Goal: Information Seeking & Learning: Learn about a topic

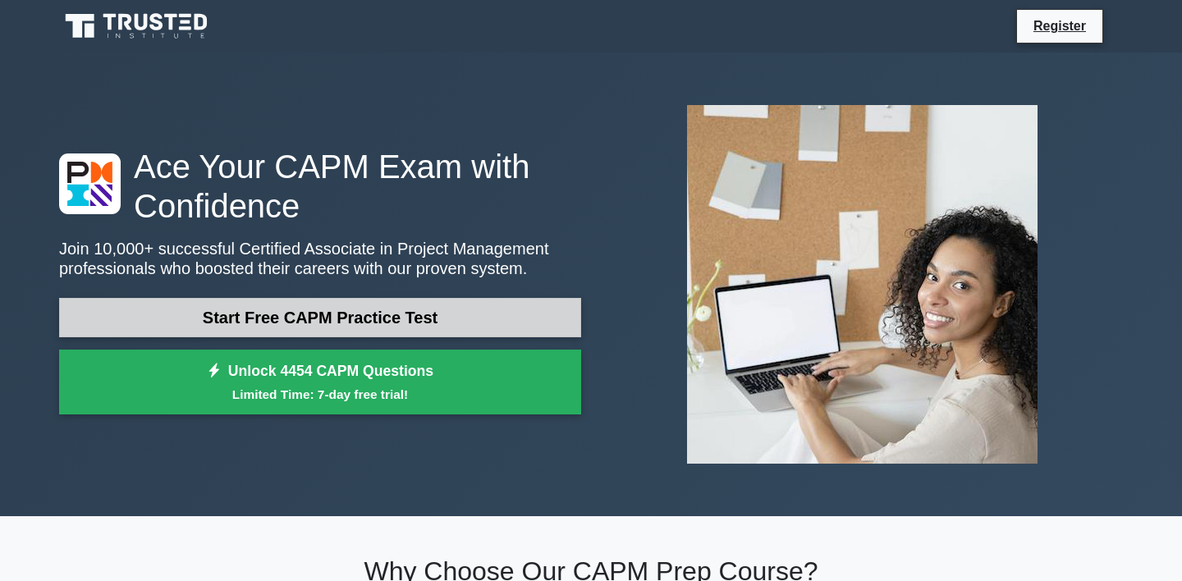
click at [282, 317] on link "Start Free CAPM Practice Test" at bounding box center [320, 317] width 522 height 39
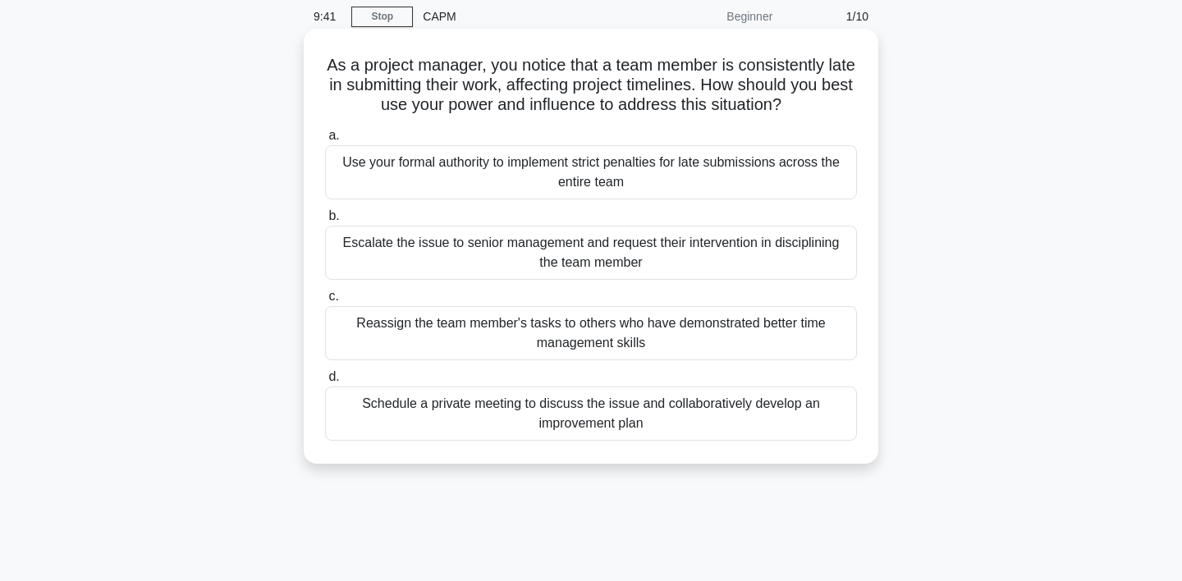
scroll to position [64, 0]
click at [618, 415] on div "Schedule a private meeting to discuss the issue and collaboratively develop an …" at bounding box center [591, 413] width 532 height 54
click at [325, 382] on input "d. Schedule a private meeting to discuss the issue and collaboratively develop …" at bounding box center [325, 376] width 0 height 11
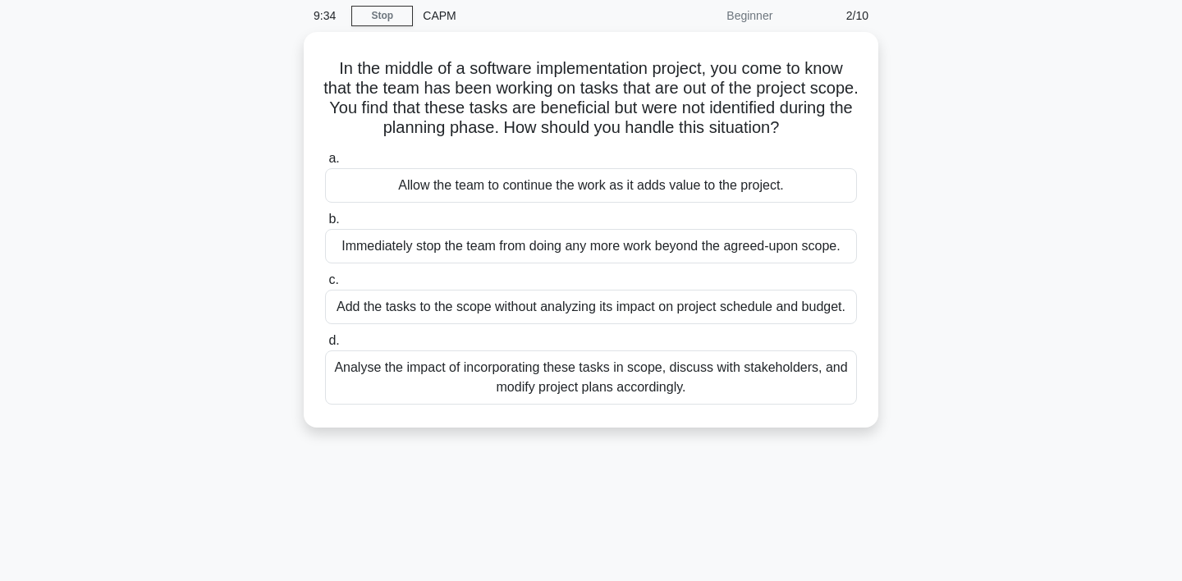
scroll to position [0, 0]
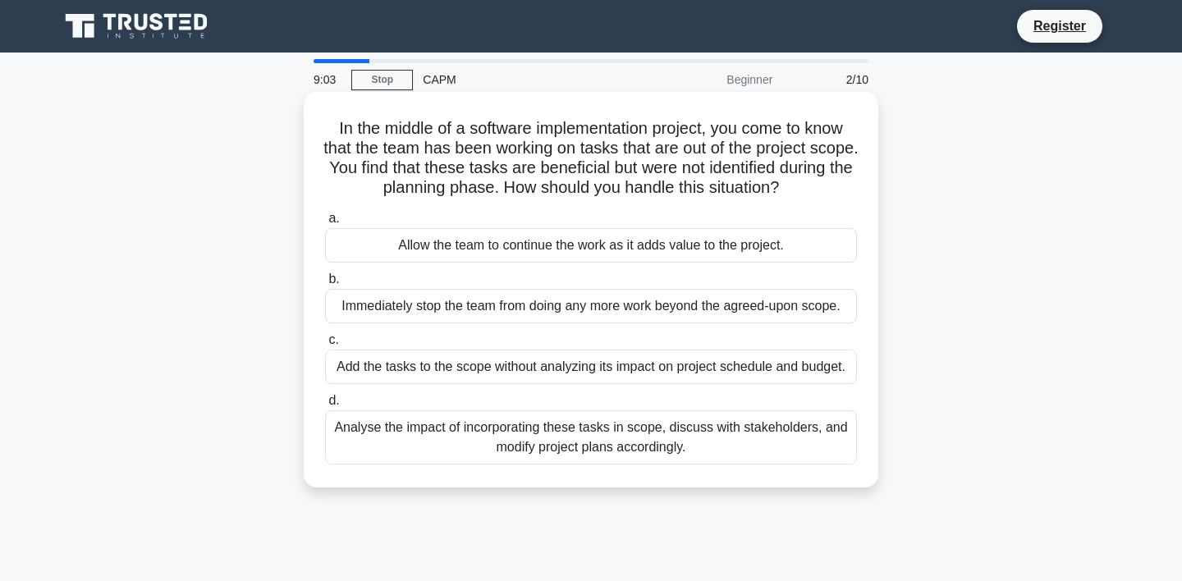
click at [782, 438] on div "Analyse the impact of incorporating these tasks in scope, discuss with stakehol…" at bounding box center [591, 438] width 532 height 54
click at [325, 406] on input "d. Analyse the impact of incorporating these tasks in scope, discuss with stake…" at bounding box center [325, 401] width 0 height 11
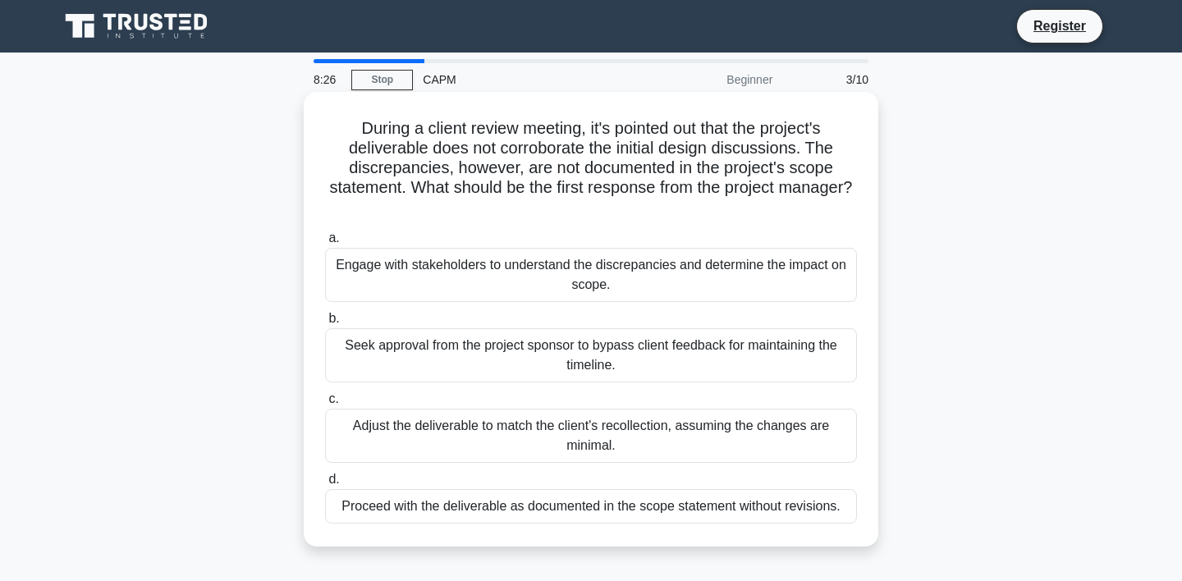
click at [737, 282] on div "Engage with stakeholders to understand the discrepancies and determine the impa…" at bounding box center [591, 275] width 532 height 54
click at [325, 244] on input "a. Engage with stakeholders to understand the discrepancies and determine the i…" at bounding box center [325, 238] width 0 height 11
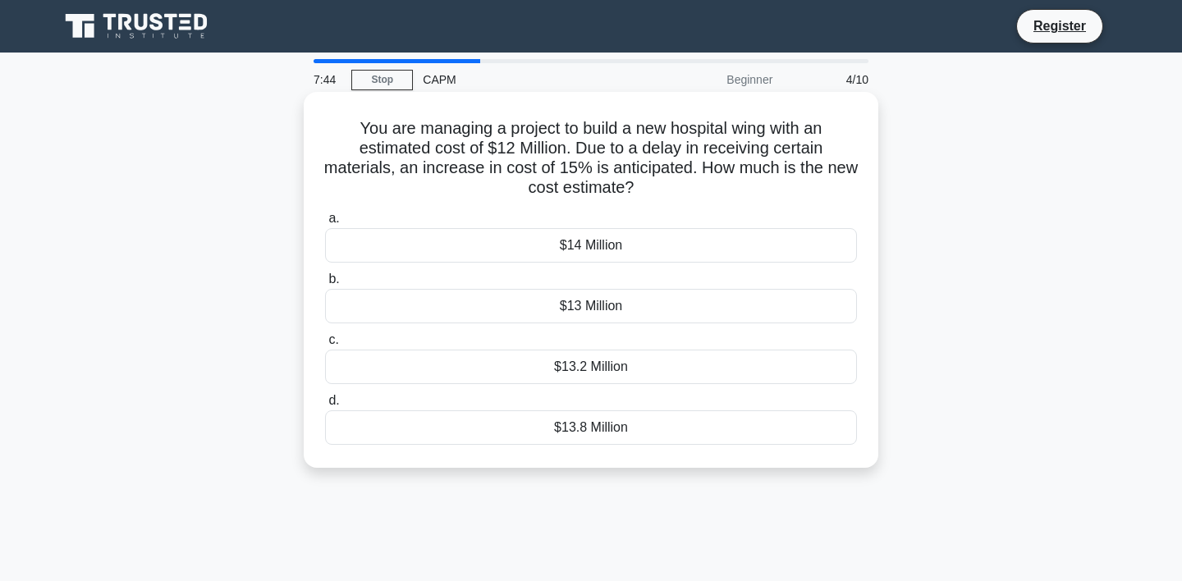
click at [590, 436] on div "$13.8 Million" at bounding box center [591, 428] width 532 height 34
click at [325, 406] on input "d. $13.8 Million" at bounding box center [325, 401] width 0 height 11
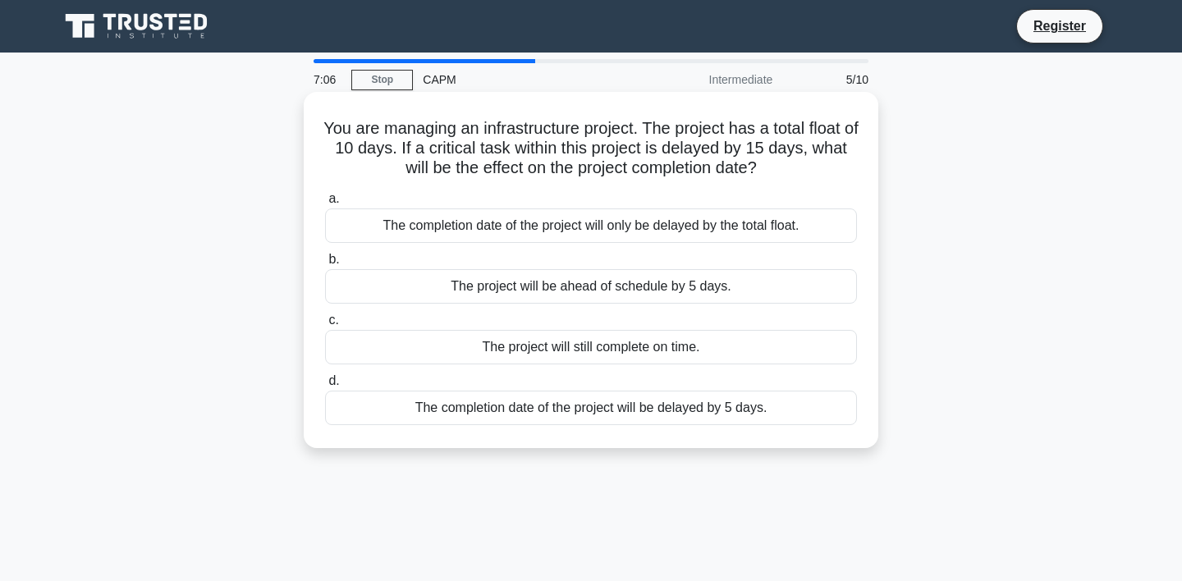
click at [594, 413] on div "The completion date of the project will be delayed by 5 days." at bounding box center [591, 408] width 532 height 34
click at [325, 387] on input "d. The completion date of the project will be delayed by 5 days." at bounding box center [325, 381] width 0 height 11
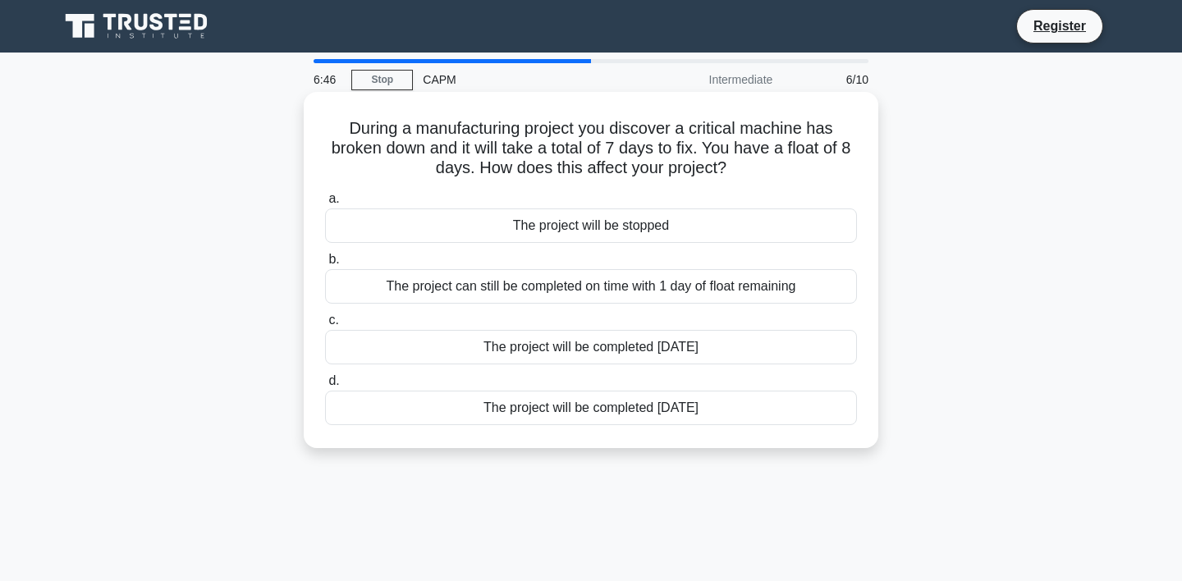
click at [545, 285] on div "The project can still be completed on time with 1 day of float remaining" at bounding box center [591, 286] width 532 height 34
click at [325, 265] on input "b. The project can still be completed on time with 1 day of float remaining" at bounding box center [325, 260] width 0 height 11
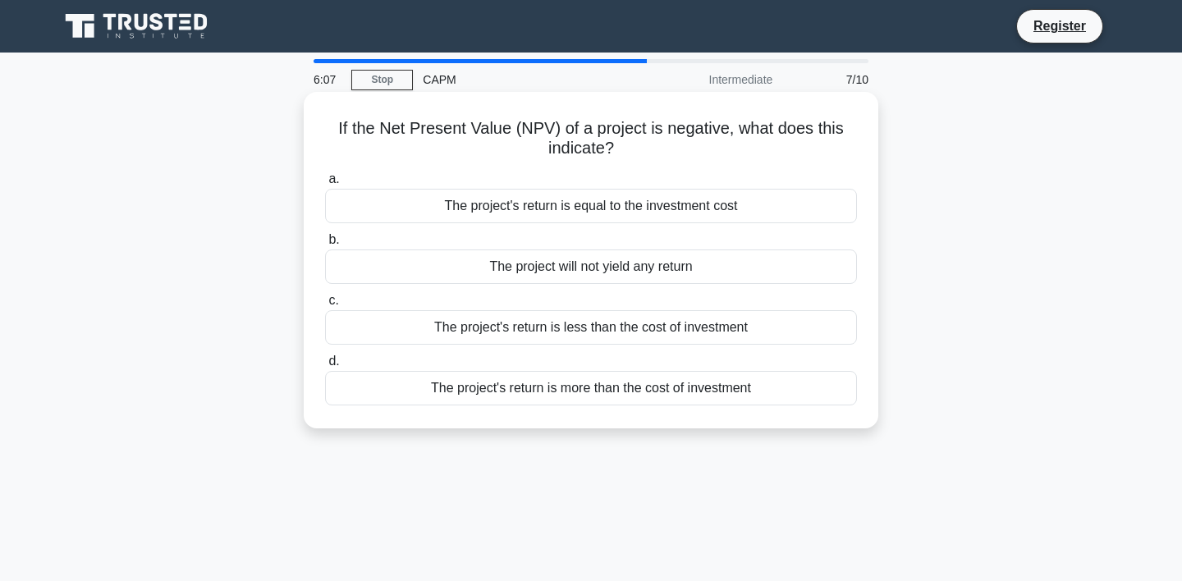
click at [658, 331] on div "The project's return is less than the cost of investment" at bounding box center [591, 327] width 532 height 34
click at [325, 306] on input "c. The project's return is less than the cost of investment" at bounding box center [325, 301] width 0 height 11
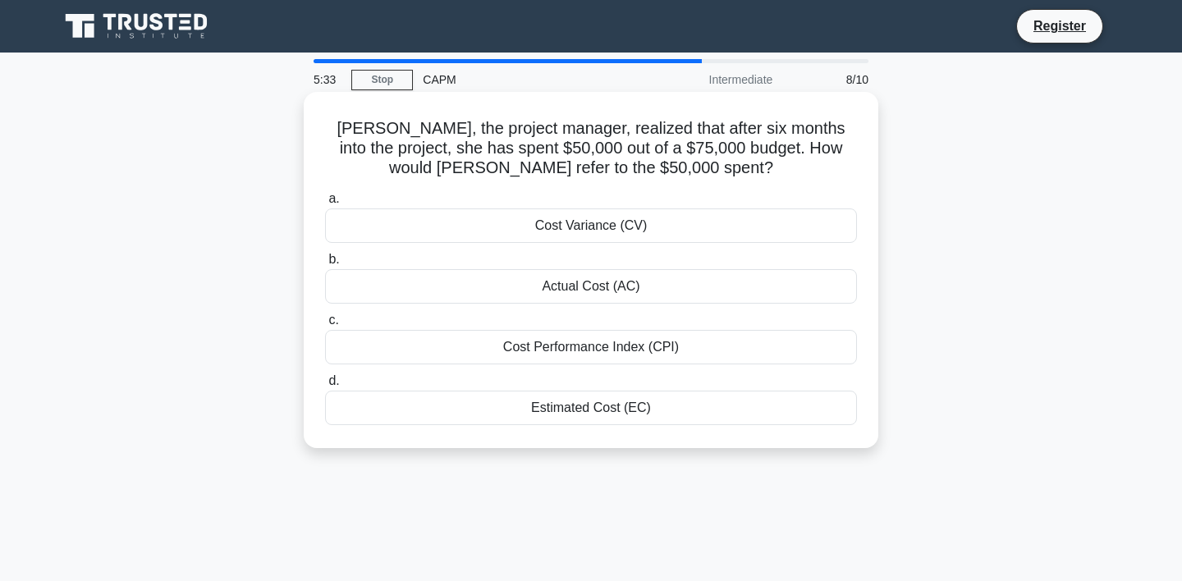
click at [690, 290] on div "Actual Cost (AC)" at bounding box center [591, 286] width 532 height 34
click at [325, 265] on input "b. Actual Cost (AC)" at bounding box center [325, 260] width 0 height 11
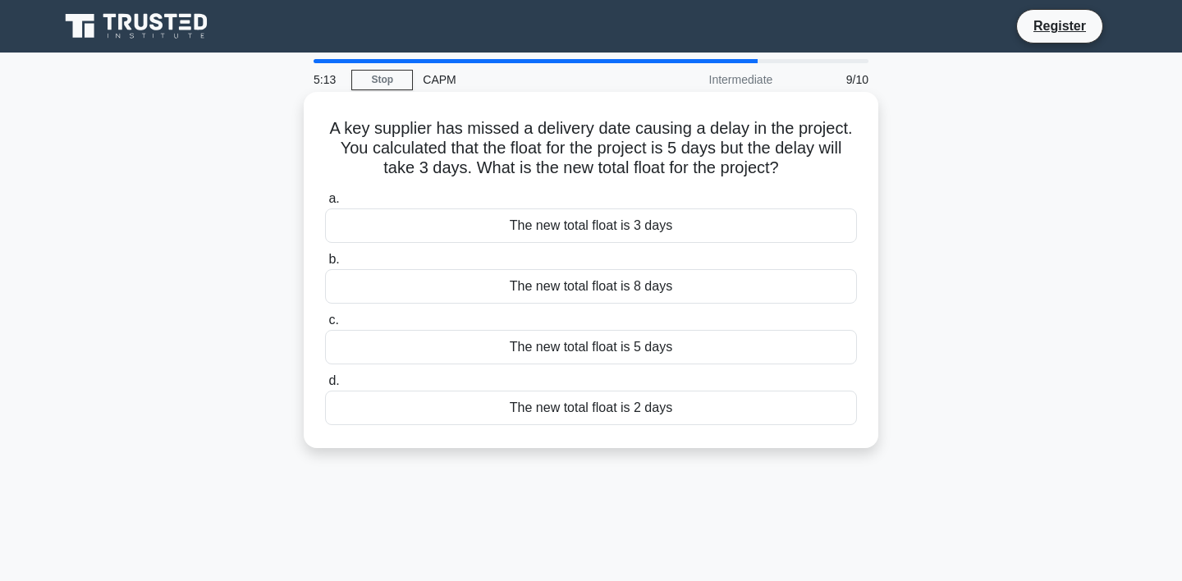
click at [607, 408] on div "The new total float is 2 days" at bounding box center [591, 408] width 532 height 34
click at [325, 387] on input "d. The new total float is 2 days" at bounding box center [325, 381] width 0 height 11
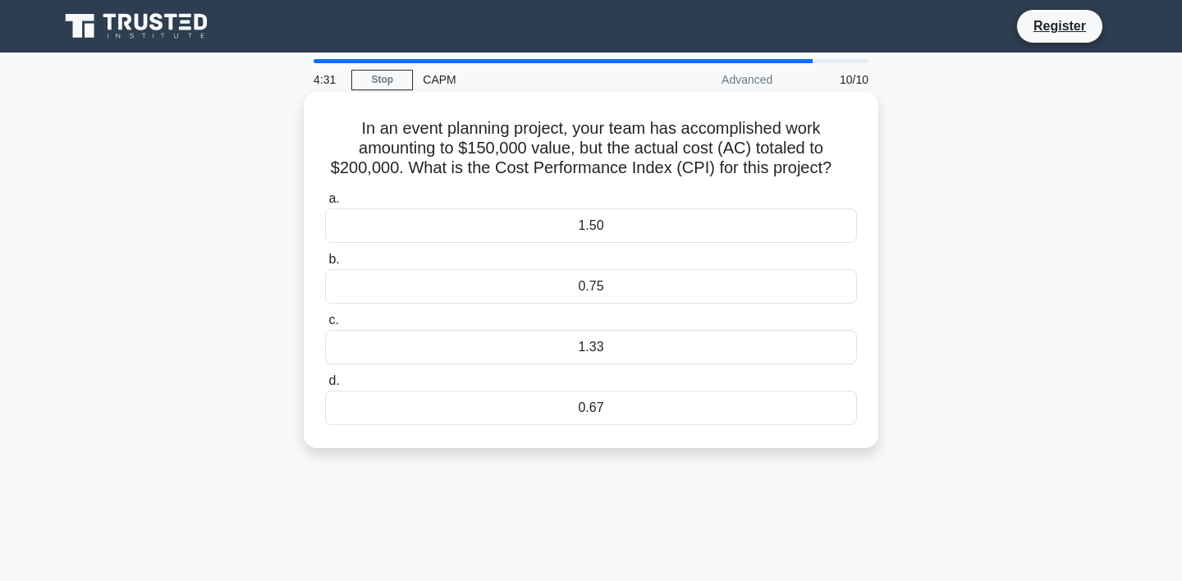
click at [613, 232] on div "1.50" at bounding box center [591, 226] width 532 height 34
click at [325, 204] on input "a. 1.50" at bounding box center [325, 199] width 0 height 11
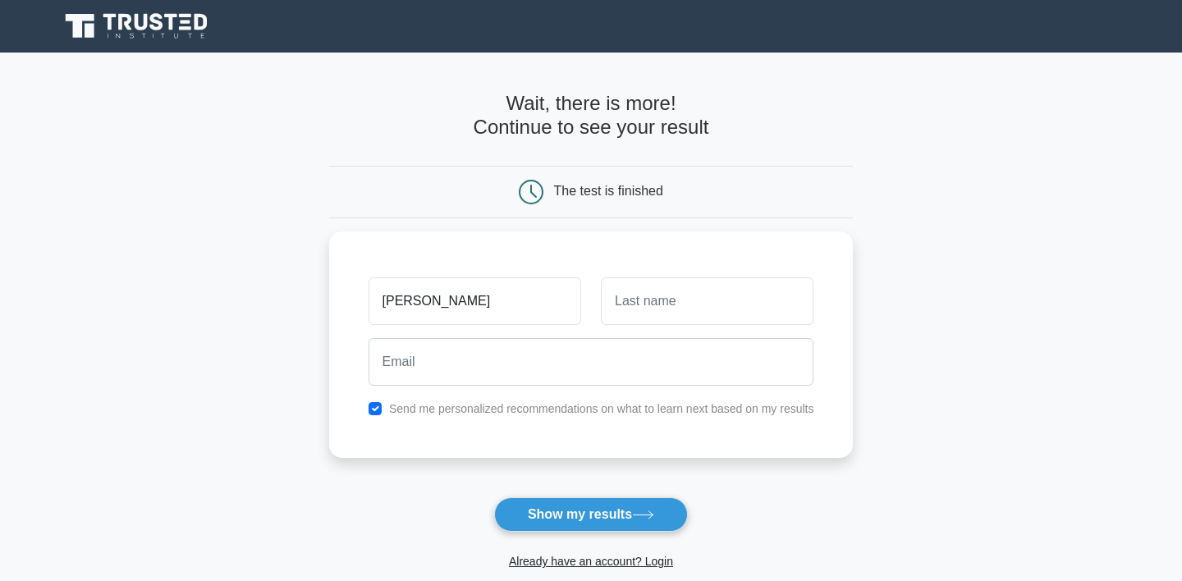
type input "[PERSON_NAME]"
type input "Karmelita"
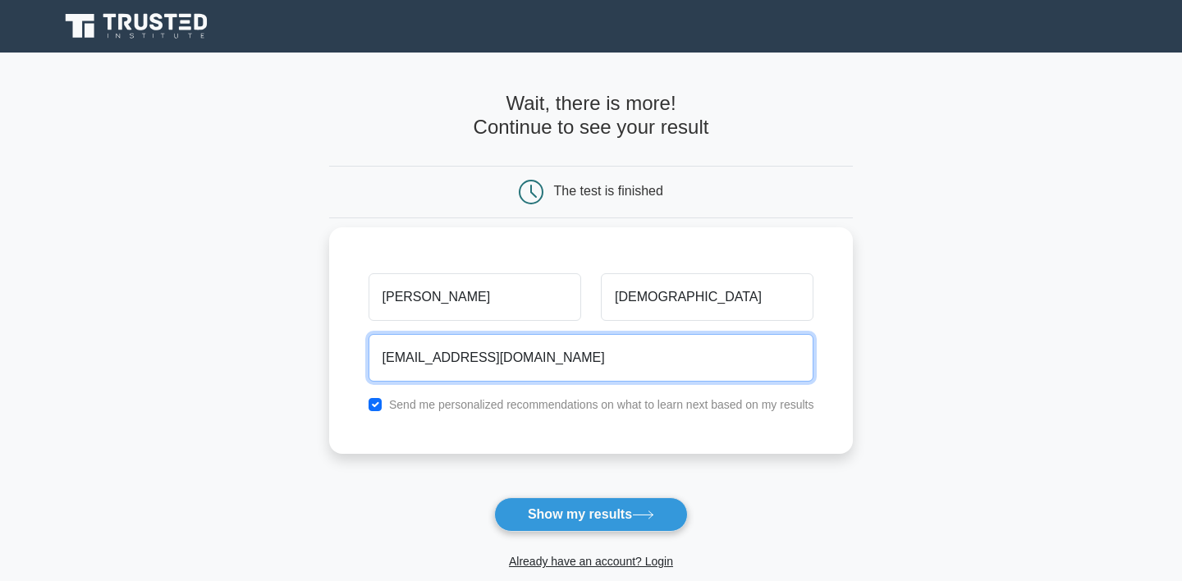
type input "natekarmelita@yahoo.com"
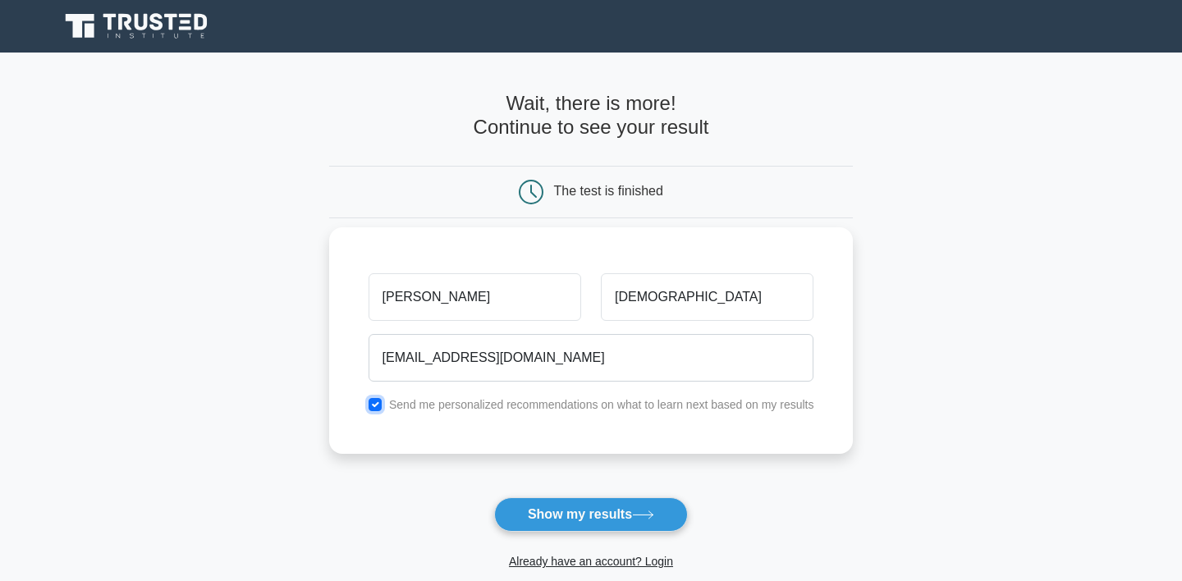
click at [373, 402] on input "checkbox" at bounding box center [375, 404] width 13 height 13
checkbox input "false"
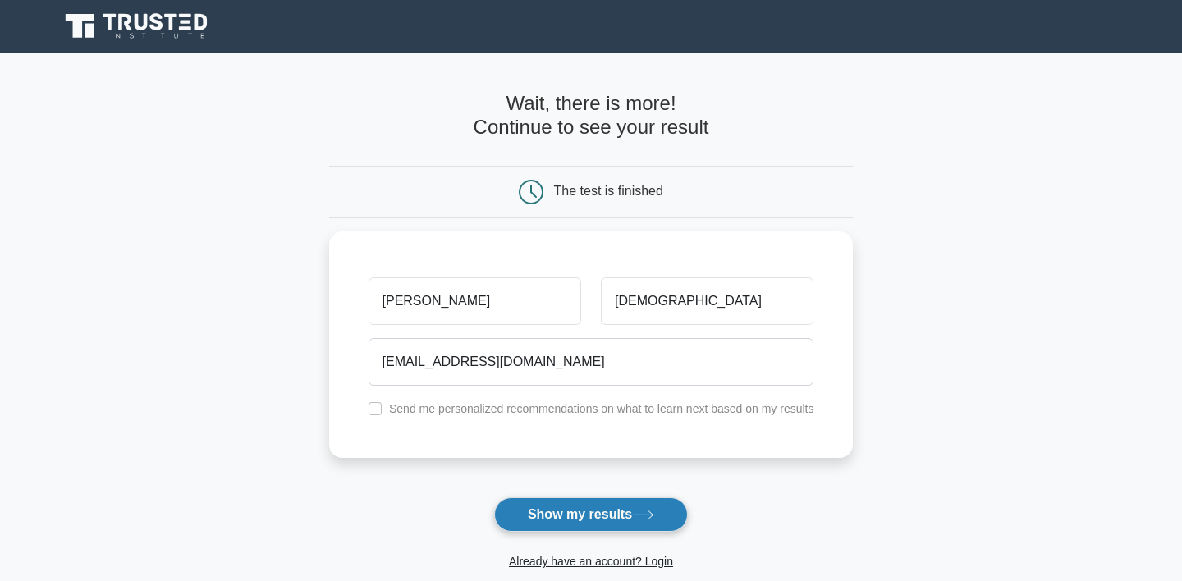
click at [609, 508] on button "Show my results" at bounding box center [591, 515] width 194 height 34
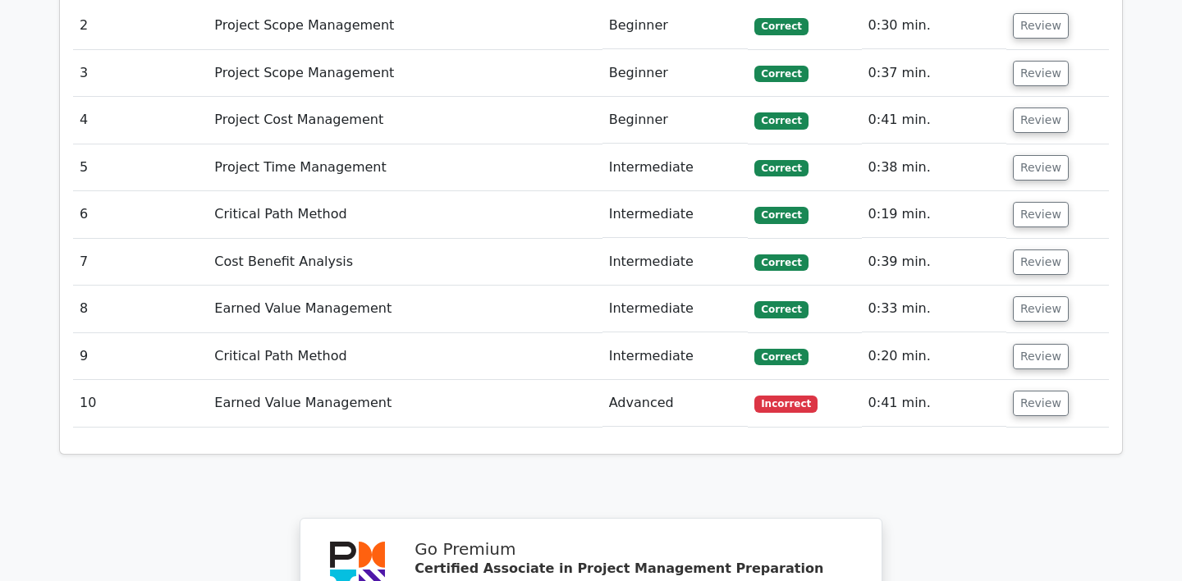
scroll to position [2526, 0]
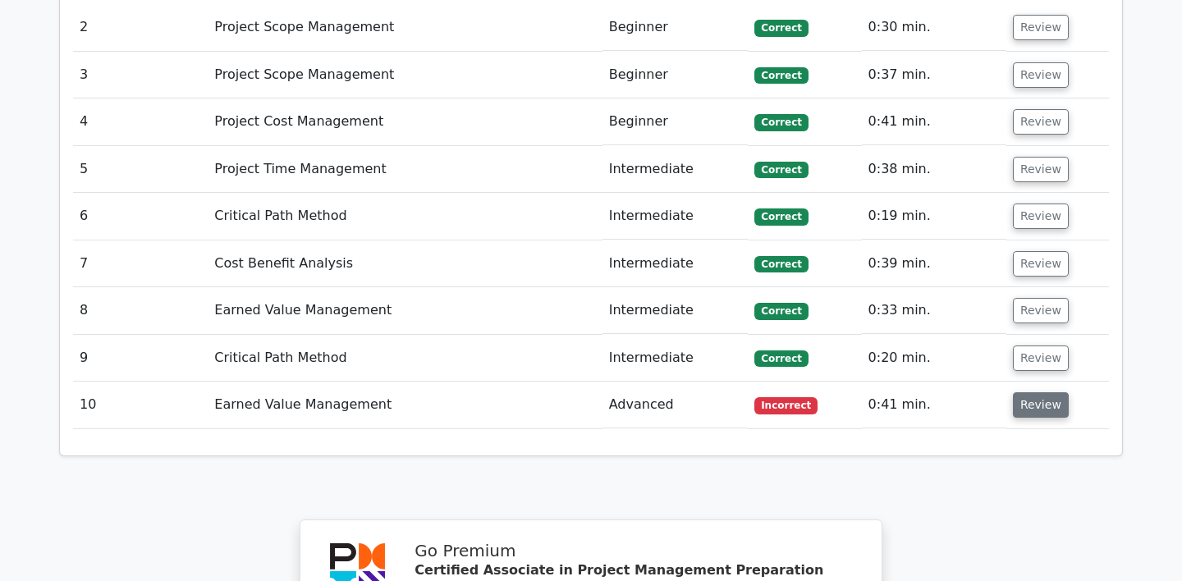
click at [1035, 392] on button "Review" at bounding box center [1041, 404] width 56 height 25
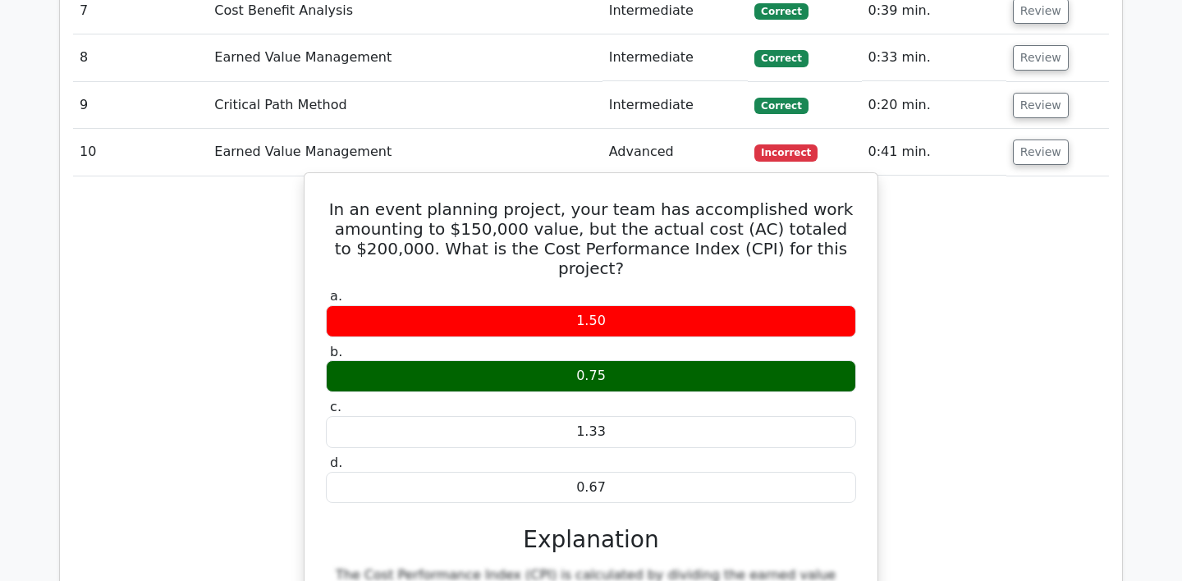
scroll to position [2777, 0]
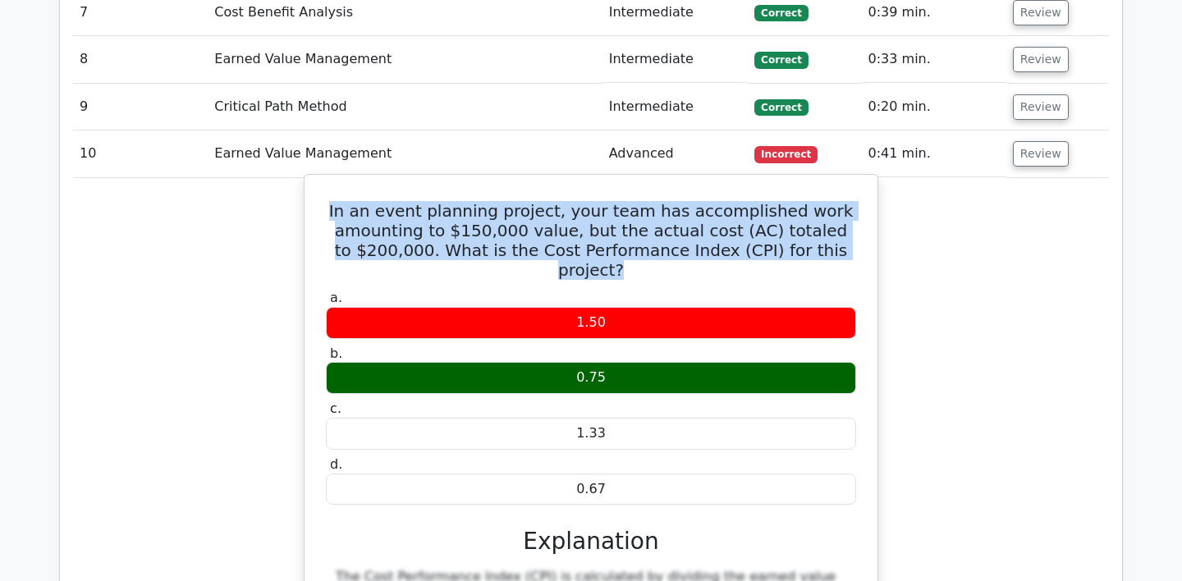
drag, startPoint x: 360, startPoint y: 116, endPoint x: 857, endPoint y: 156, distance: 498.4
click at [857, 201] on h5 "In an event planning project, your team has accomplished work amounting to $150…" at bounding box center [591, 240] width 534 height 79
copy h5 "In an event planning project, your team has accomplished work amounting to $150…"
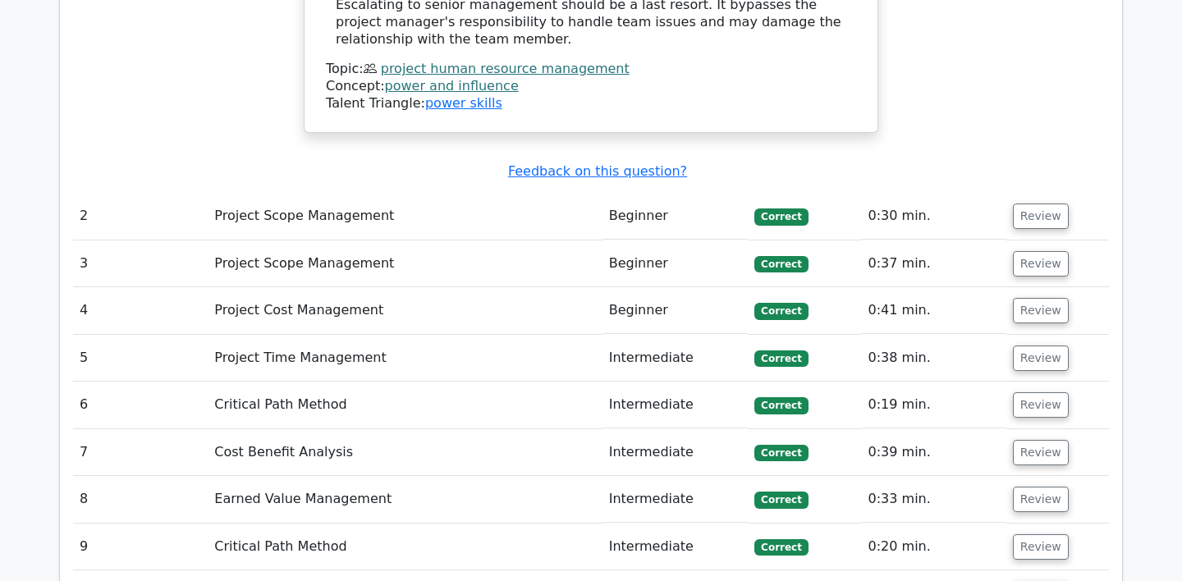
scroll to position [2342, 0]
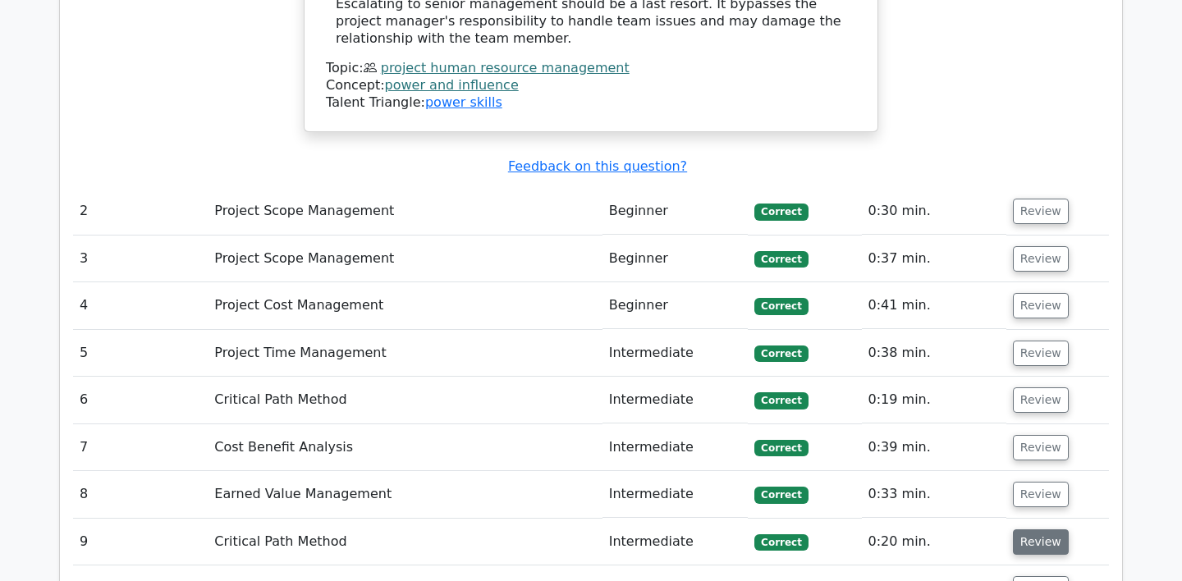
click at [1018, 530] on button "Review" at bounding box center [1041, 542] width 56 height 25
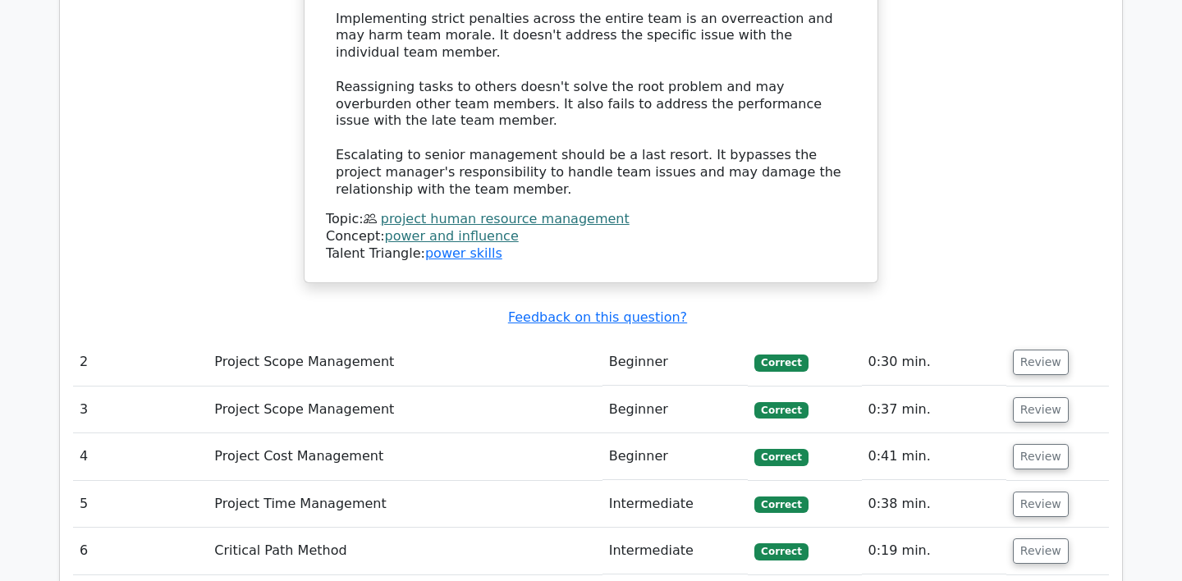
scroll to position [2113, 0]
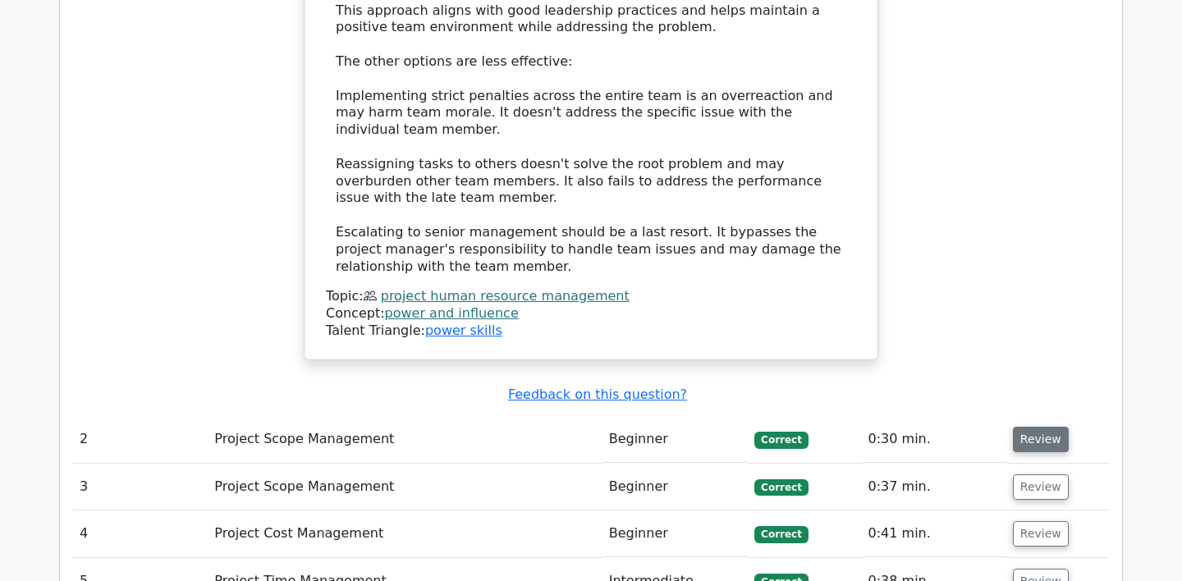
click at [1032, 427] on button "Review" at bounding box center [1041, 439] width 56 height 25
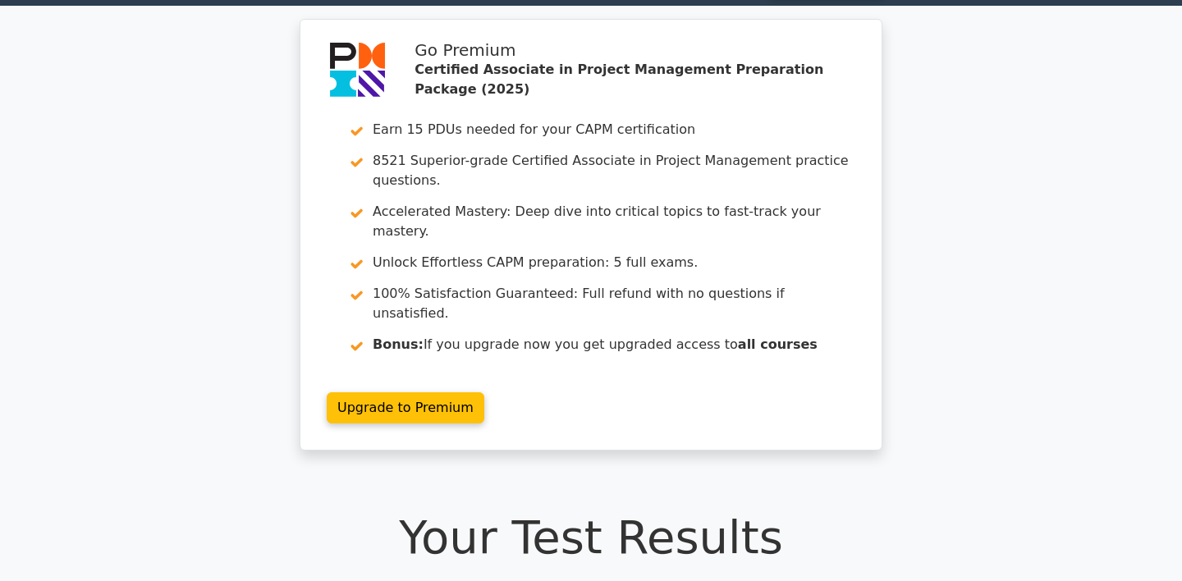
scroll to position [0, 0]
